Goal: Ask a question

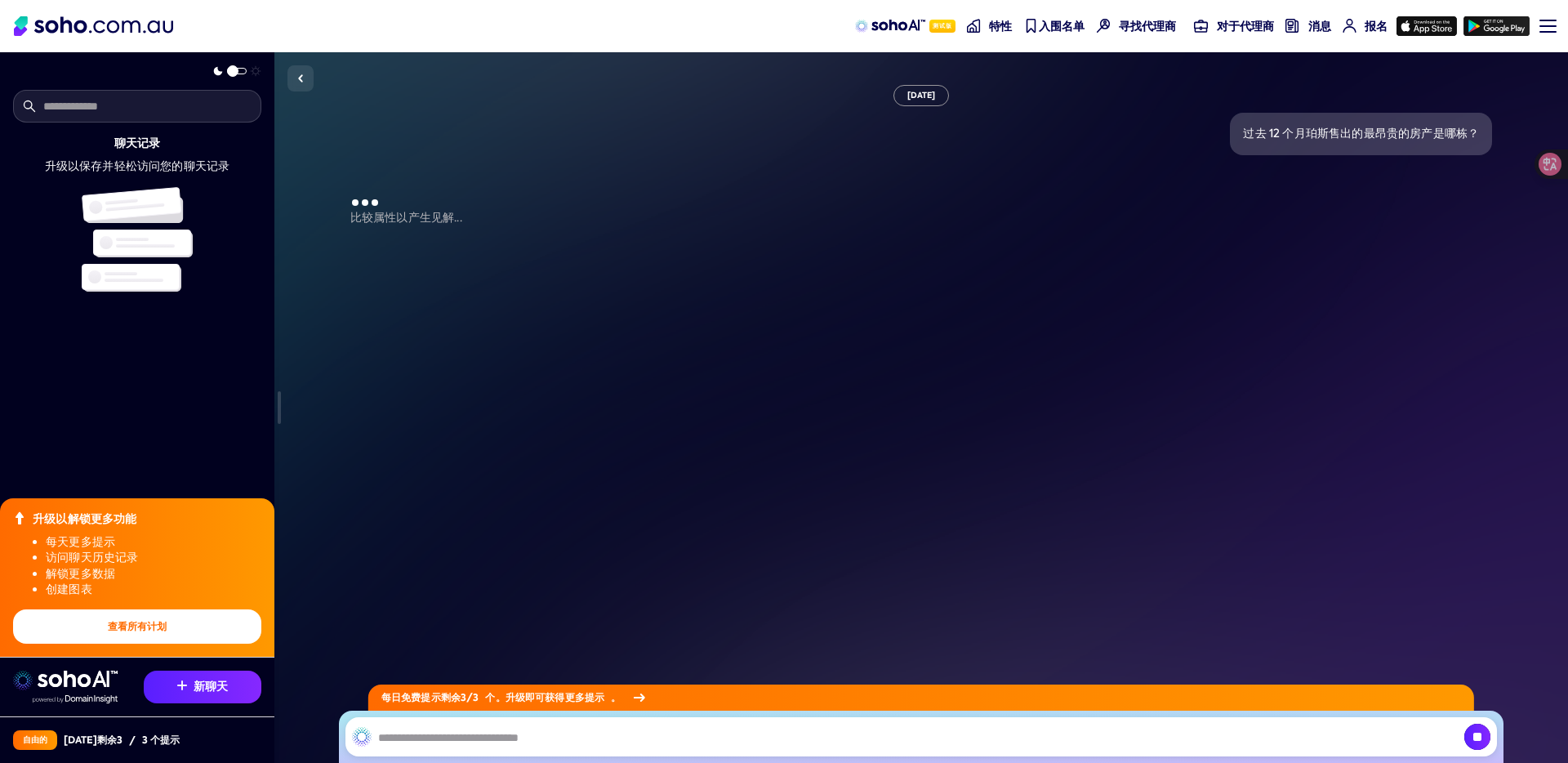
click at [152, 429] on div "聊天记录 升级以保存并轻松访问您的聊天记录 升级以解锁更多功能 每天更多提示 访问聊天历史记录 解锁更多数据 创建图表 查看所有计划 新聊天 自由的 [DAT…" at bounding box center [137, 382] width 275 height 763
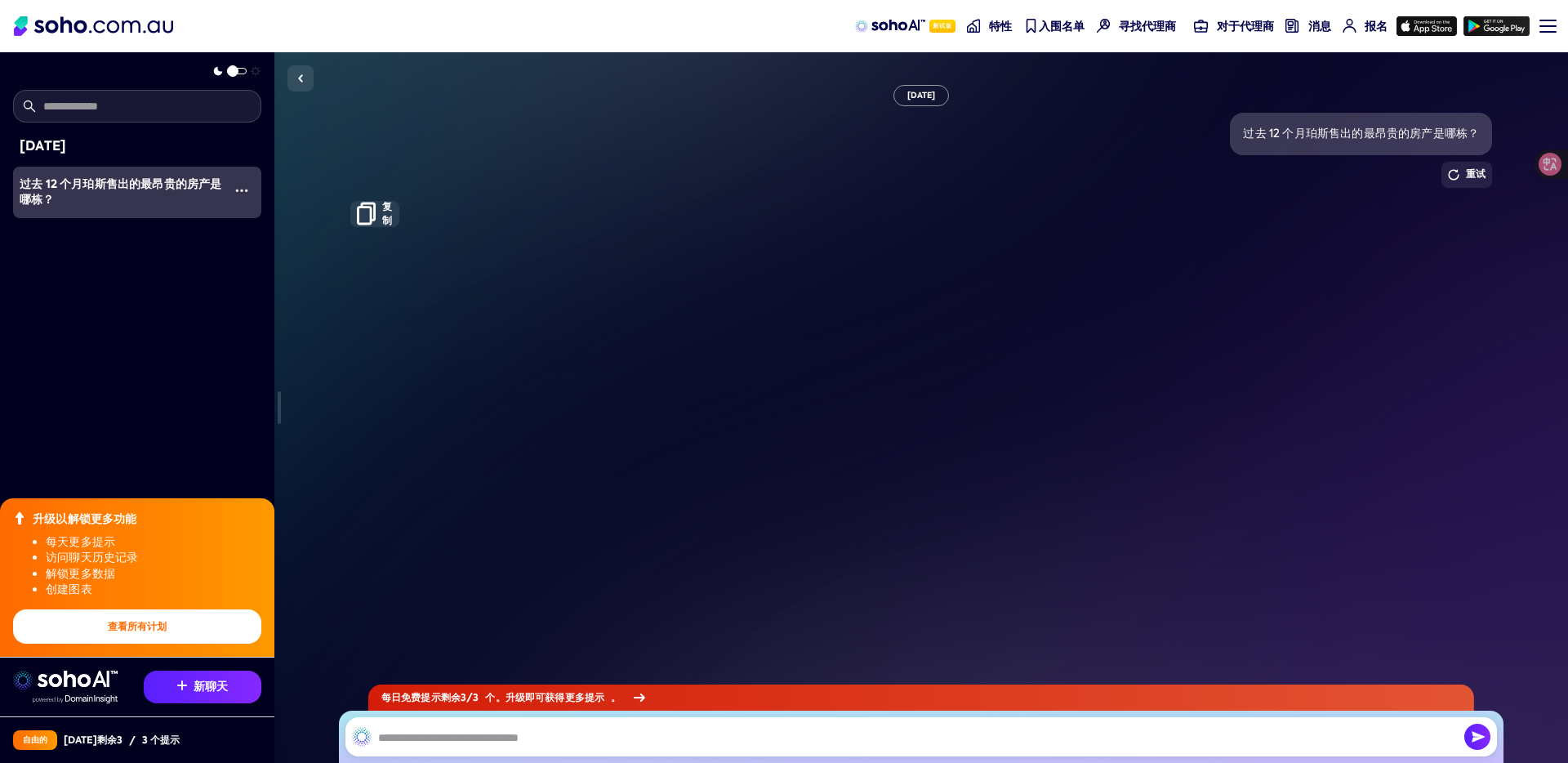
click at [491, 347] on div "[DATE] 过去 12 个月珀斯售出的最昂贵的房产是哪栋？ 重试 复制" at bounding box center [921, 407] width 1293 height 710
click at [1479, 171] on font "重试" at bounding box center [1475, 174] width 19 height 14
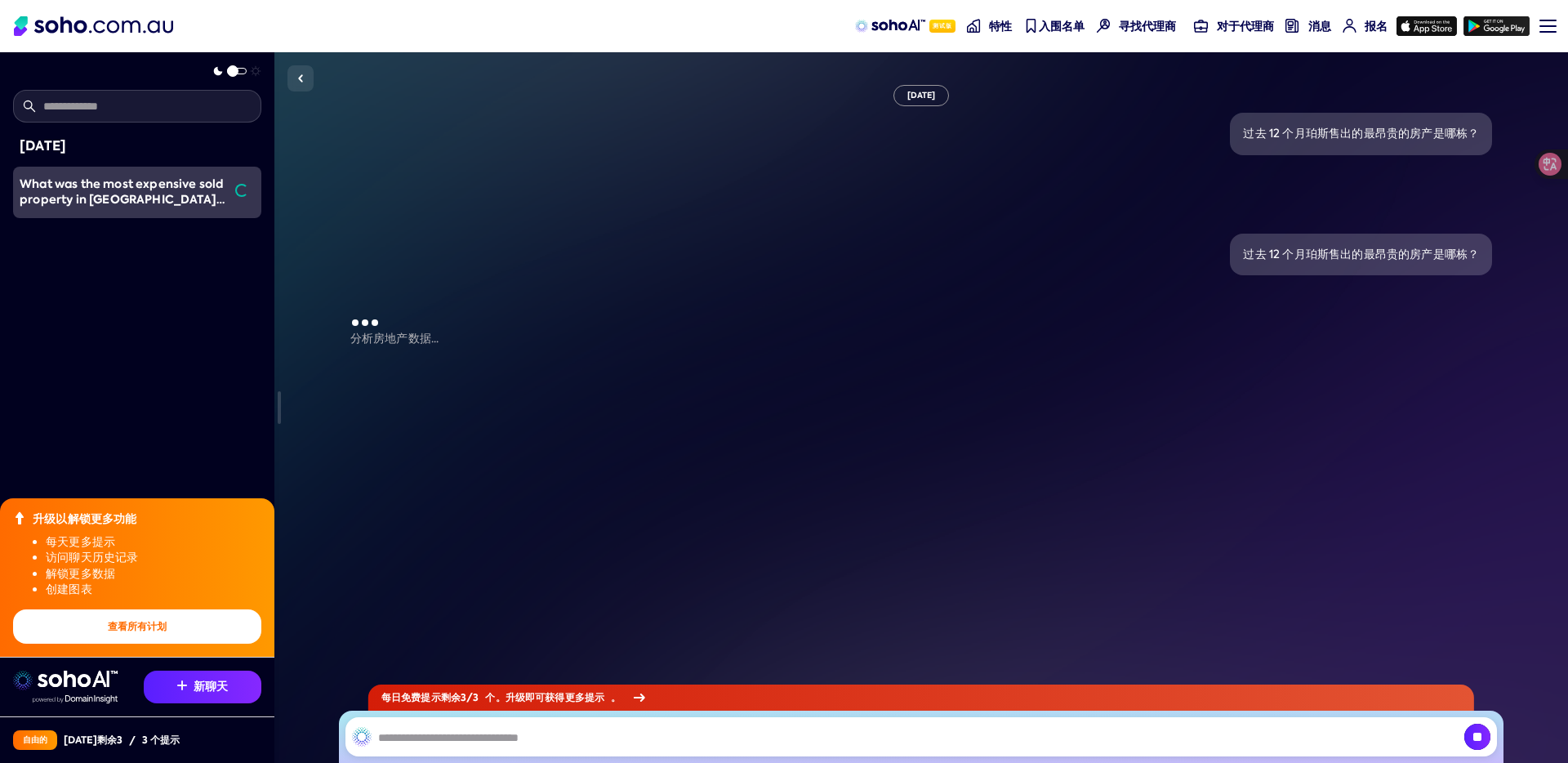
click at [889, 29] on img at bounding box center [890, 26] width 69 height 13
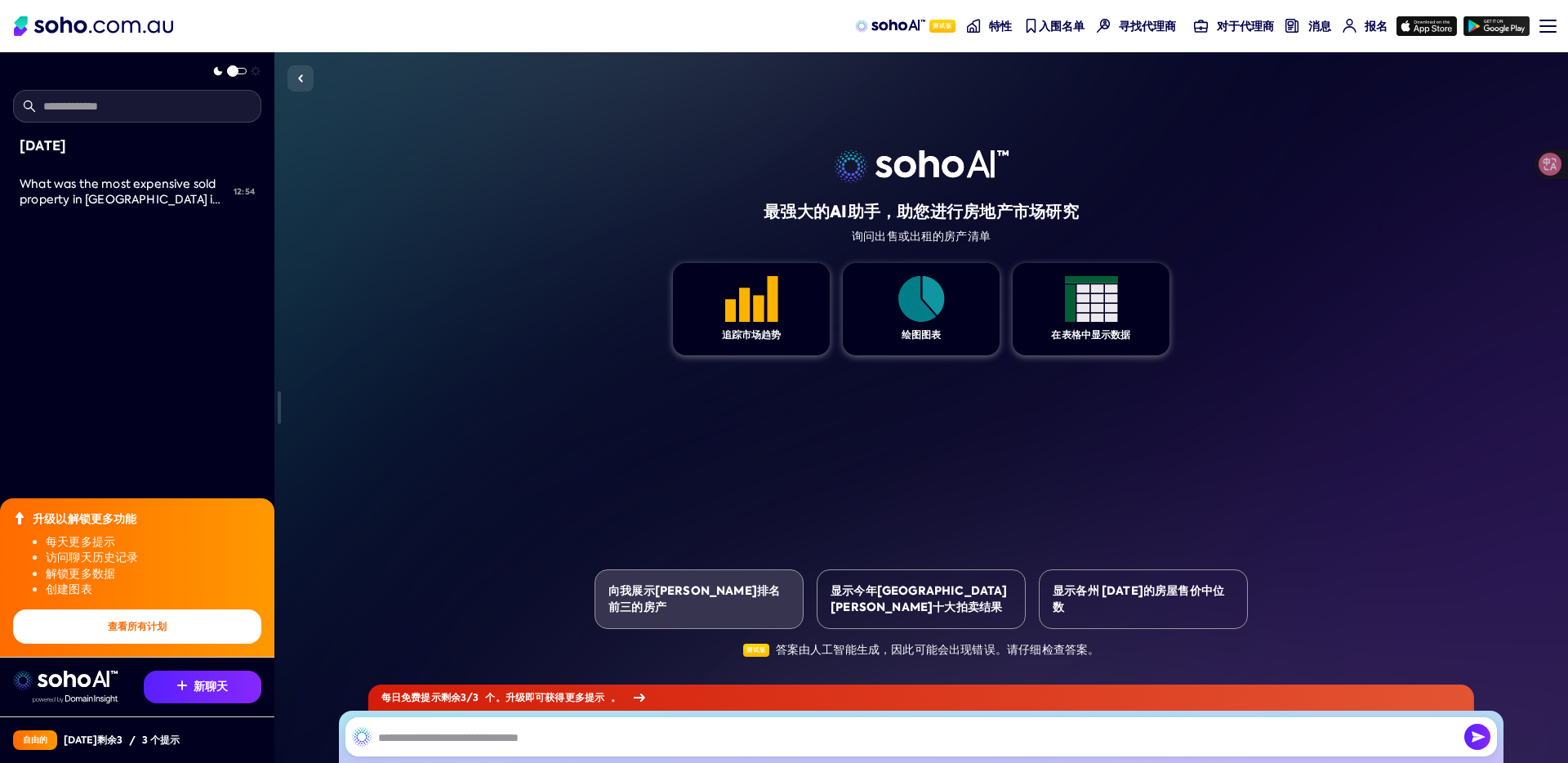
click at [663, 612] on div "向我展示[PERSON_NAME]排名前三的房产" at bounding box center [698, 599] width 209 height 59
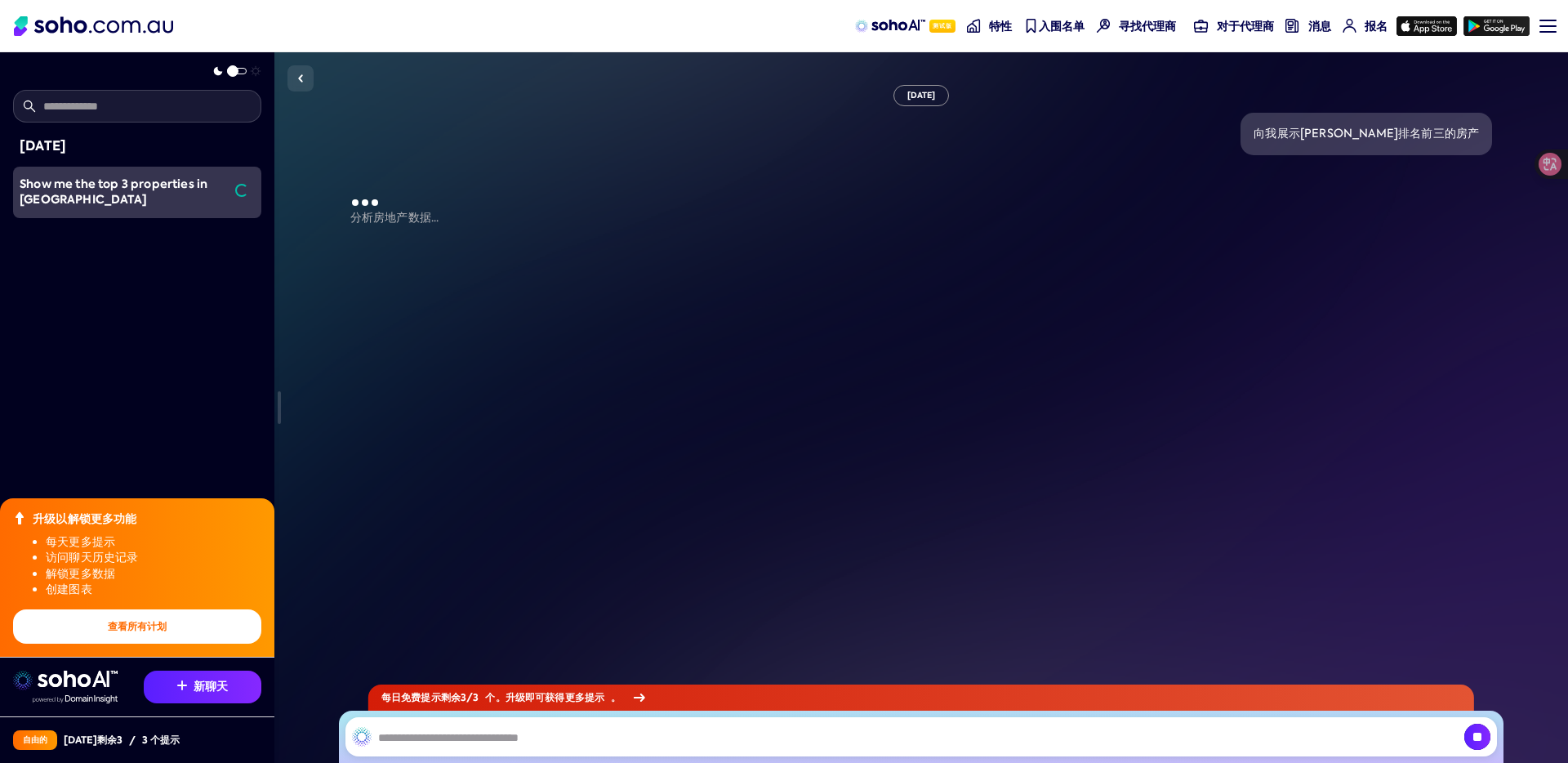
click at [996, 23] on font "特性" at bounding box center [1000, 27] width 23 height 17
